Goal: Information Seeking & Learning: Learn about a topic

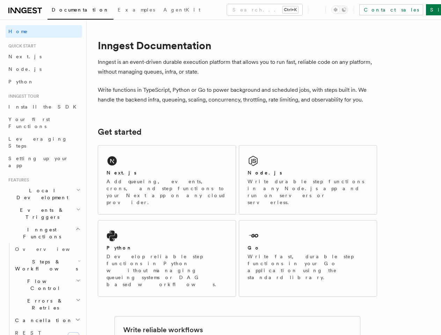
click at [234, 10] on button "Search... Ctrl+K" at bounding box center [264, 9] width 75 height 11
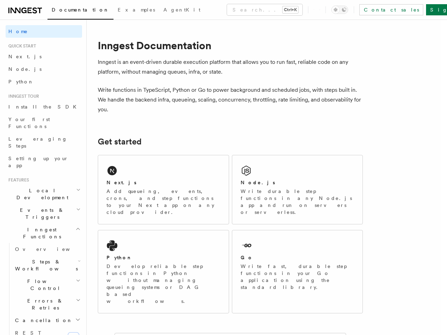
click at [351, 10] on div at bounding box center [223, 167] width 447 height 335
click at [41, 170] on div at bounding box center [223, 167] width 447 height 335
click at [41, 182] on div at bounding box center [223, 167] width 447 height 335
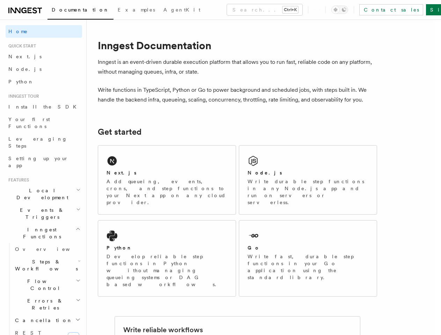
click at [41, 226] on span "Inngest Functions" at bounding box center [41, 233] width 70 height 14
click at [44, 259] on span "Steps & Workflows" at bounding box center [45, 266] width 66 height 14
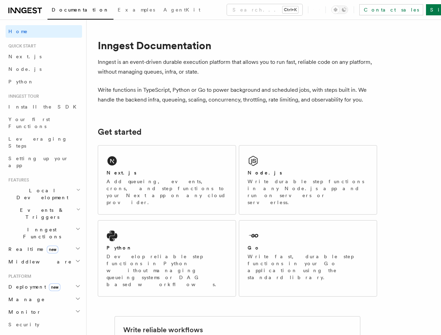
click at [44, 274] on h2 "Platform" at bounding box center [44, 277] width 77 height 6
click at [49, 284] on span "new" at bounding box center [55, 288] width 12 height 8
click at [44, 294] on h2 "Manage" at bounding box center [44, 300] width 77 height 13
